Goal: Find specific page/section: Find specific page/section

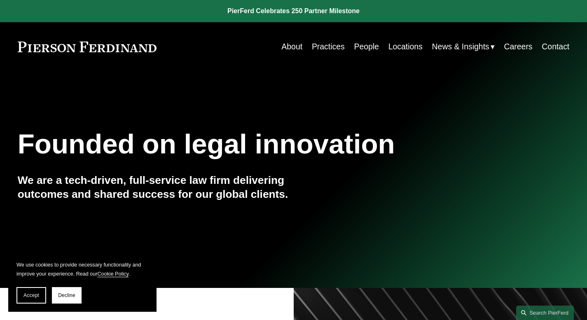
click at [322, 43] on link "Practices" at bounding box center [328, 47] width 33 height 16
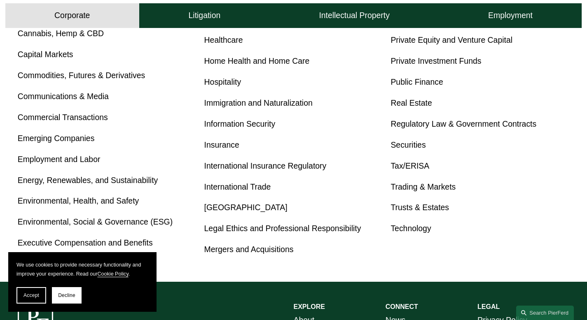
scroll to position [448, 0]
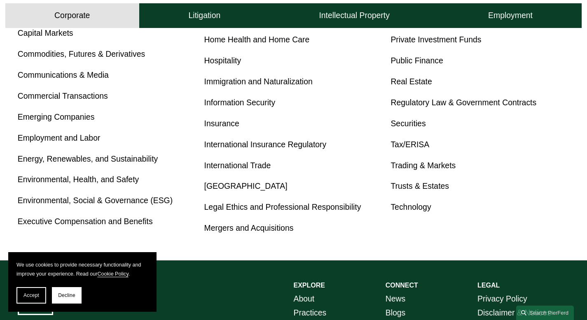
click at [218, 127] on link "Insurance" at bounding box center [221, 123] width 35 height 9
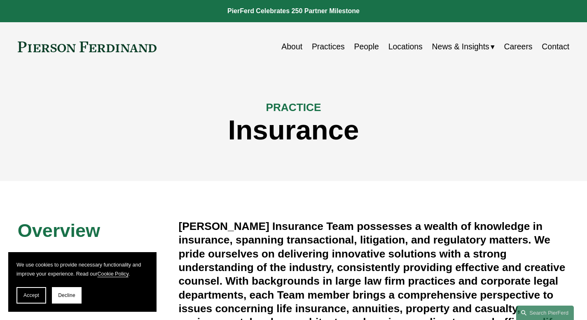
click at [334, 45] on link "Practices" at bounding box center [328, 47] width 33 height 16
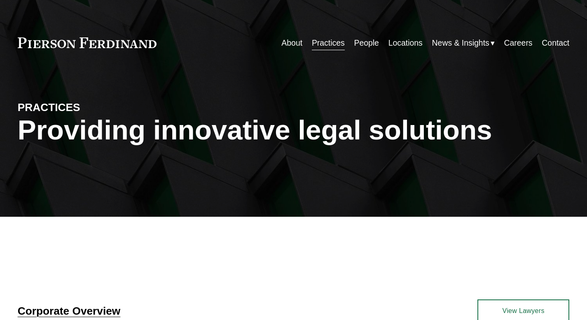
click at [363, 47] on link "People" at bounding box center [366, 43] width 25 height 16
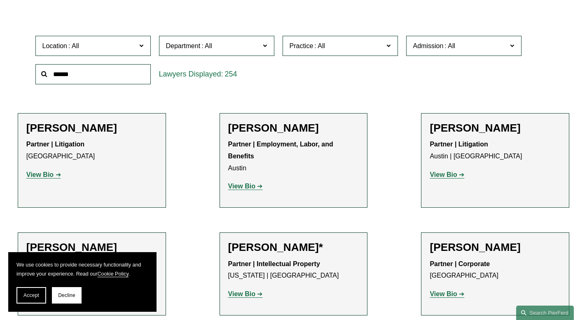
scroll to position [233, 0]
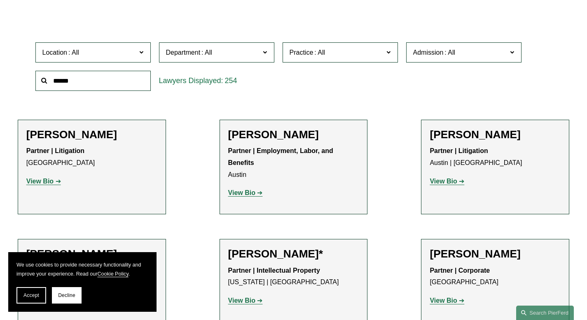
click at [201, 58] on span "Department" at bounding box center [213, 52] width 94 height 11
click at [311, 52] on span "Practice" at bounding box center [301, 52] width 24 height 7
click at [0, 0] on link "Insurance" at bounding box center [0, 0] width 0 height 0
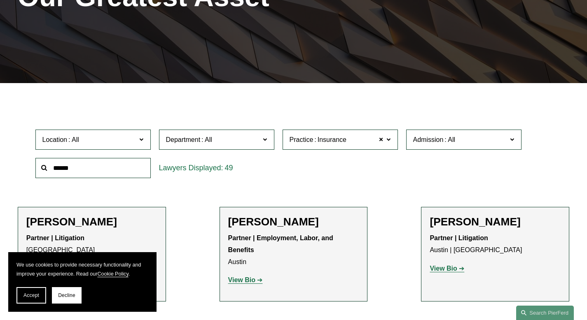
scroll to position [145, 0]
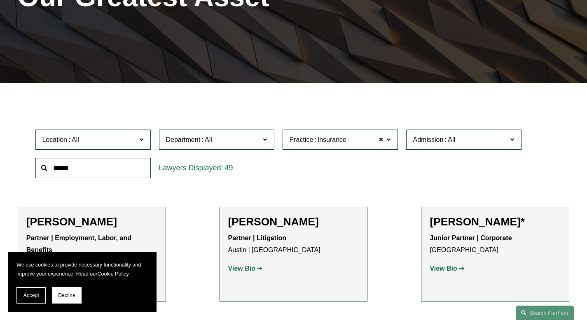
click at [124, 144] on span "Location" at bounding box center [89, 139] width 94 height 11
click at [0, 0] on link "Houston" at bounding box center [0, 0] width 0 height 0
